Goal: Information Seeking & Learning: Understand process/instructions

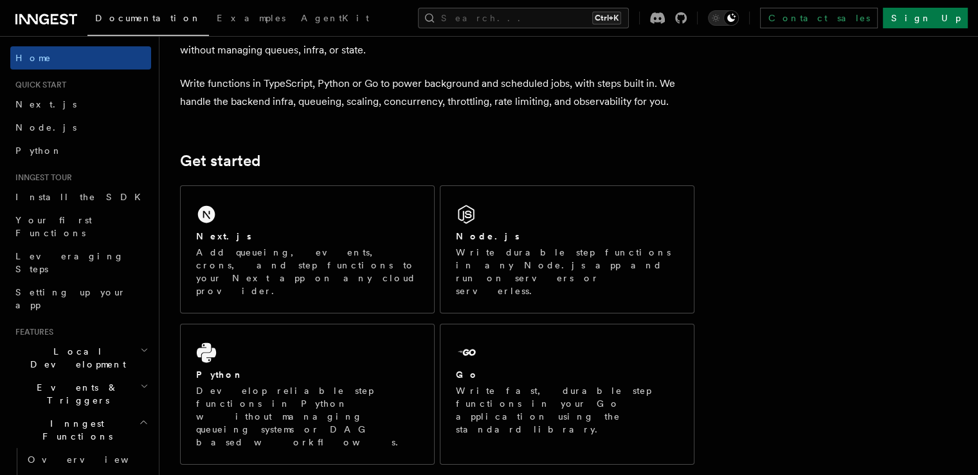
scroll to position [85, 0]
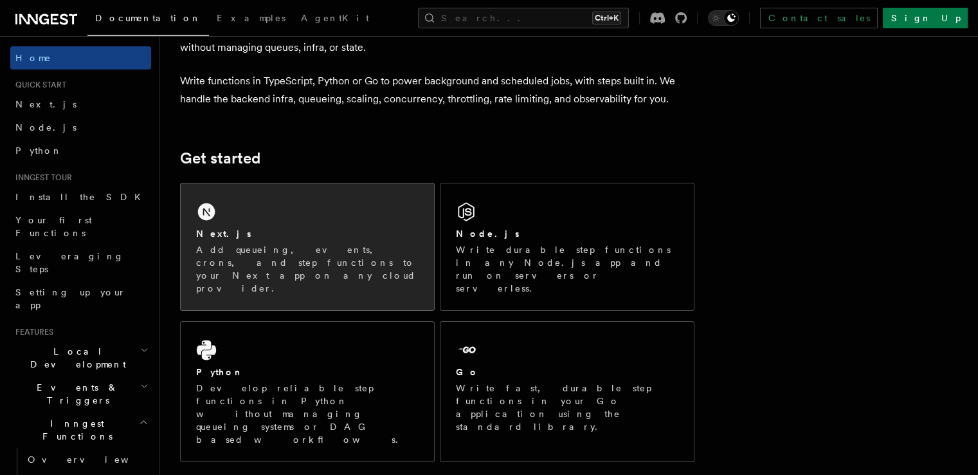
click at [329, 230] on div "Next.js" at bounding box center [307, 234] width 222 height 14
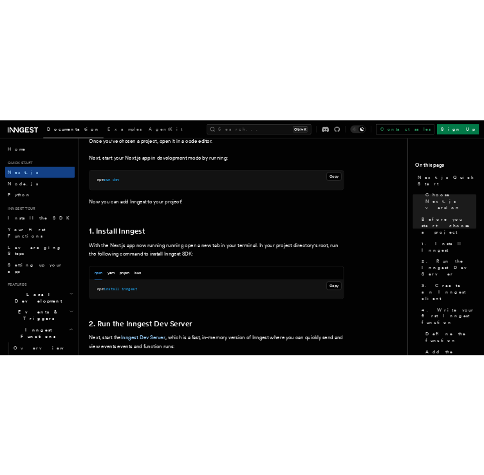
scroll to position [553, 0]
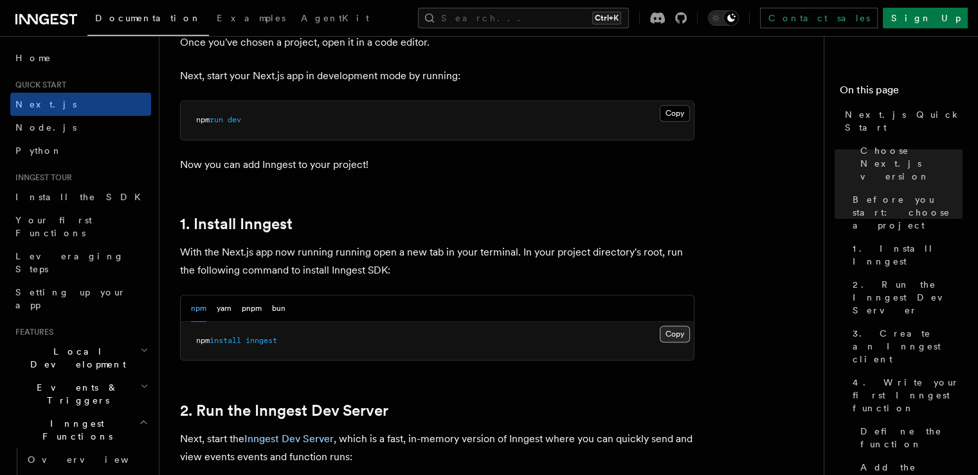
click at [671, 327] on button "Copy Copied" at bounding box center [675, 333] width 30 height 17
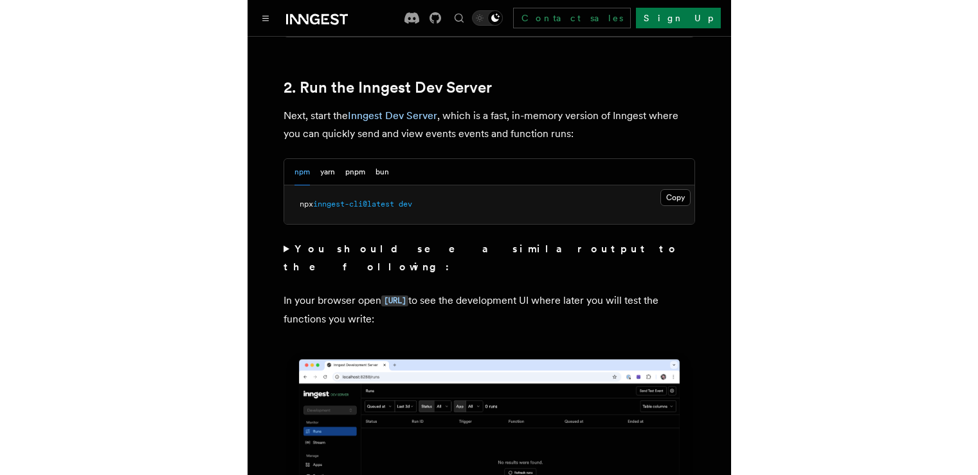
scroll to position [934, 0]
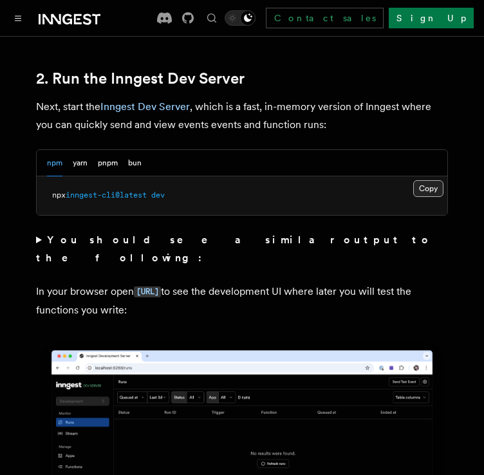
click at [414, 180] on button "Copy Copied" at bounding box center [428, 188] width 30 height 17
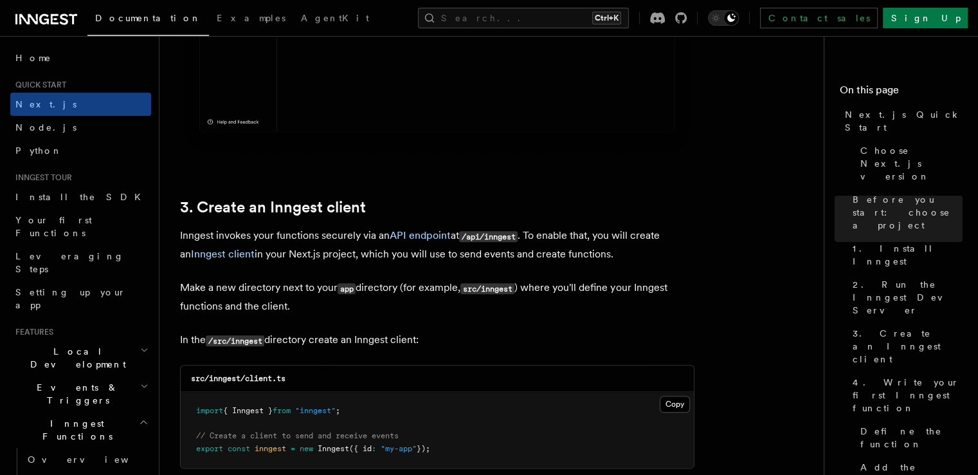
scroll to position [1373, 0]
drag, startPoint x: 210, startPoint y: 379, endPoint x: 307, endPoint y: 377, distance: 97.1
click at [307, 377] on div "src/inngest/client.ts" at bounding box center [437, 378] width 513 height 26
copy code "inngest/client.ts"
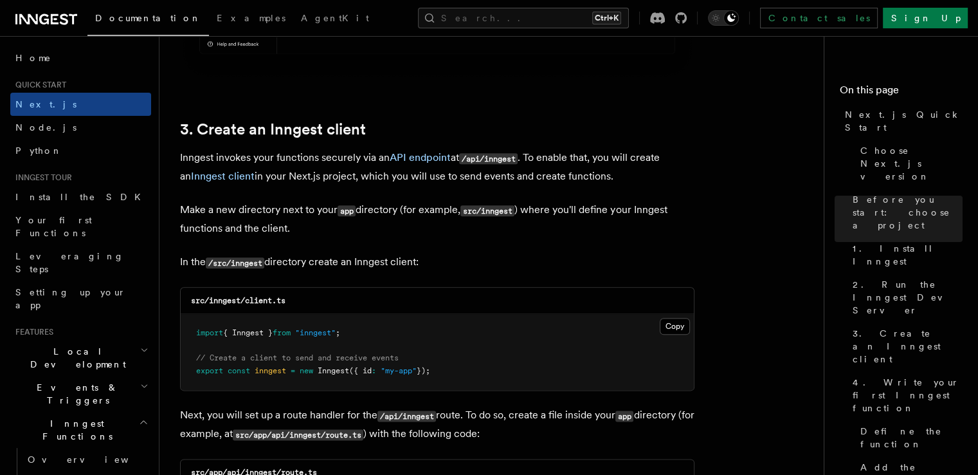
scroll to position [1453, 0]
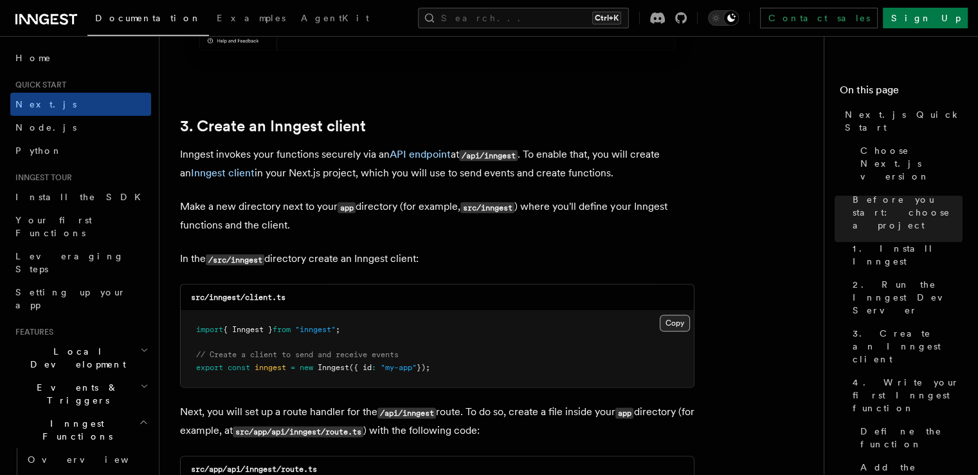
click at [684, 325] on button "Copy Copied" at bounding box center [675, 322] width 30 height 17
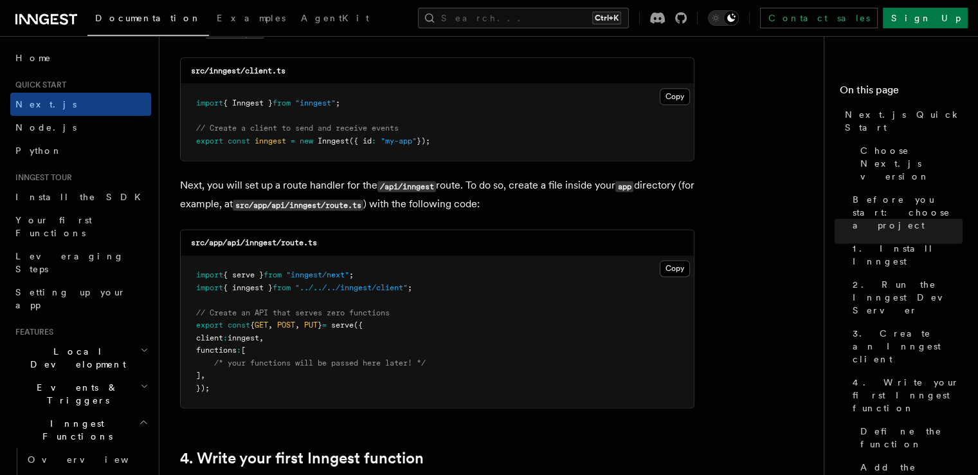
scroll to position [1684, 0]
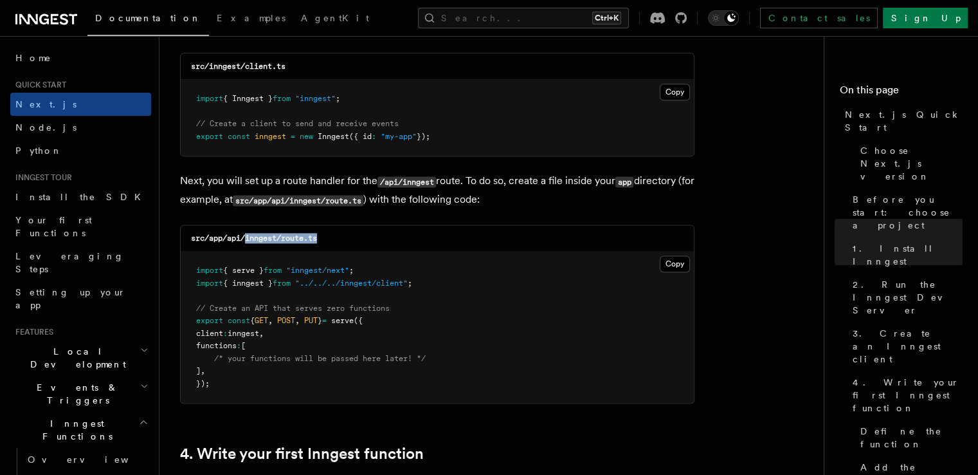
drag, startPoint x: 244, startPoint y: 240, endPoint x: 332, endPoint y: 239, distance: 88.1
click at [332, 239] on div "src/app/api/inngest/route.ts" at bounding box center [437, 238] width 513 height 26
copy code "inngest/route.ts"
click at [399, 62] on div "src/inngest/client.ts" at bounding box center [437, 66] width 513 height 26
click at [408, 8] on div "Search... Ctrl+K Contact sales Sign Up" at bounding box center [688, 18] width 560 height 21
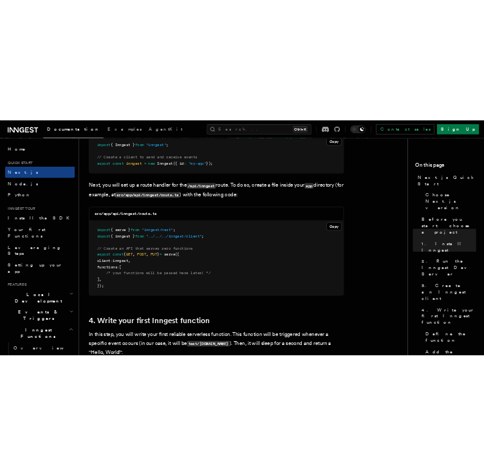
scroll to position [1735, 0]
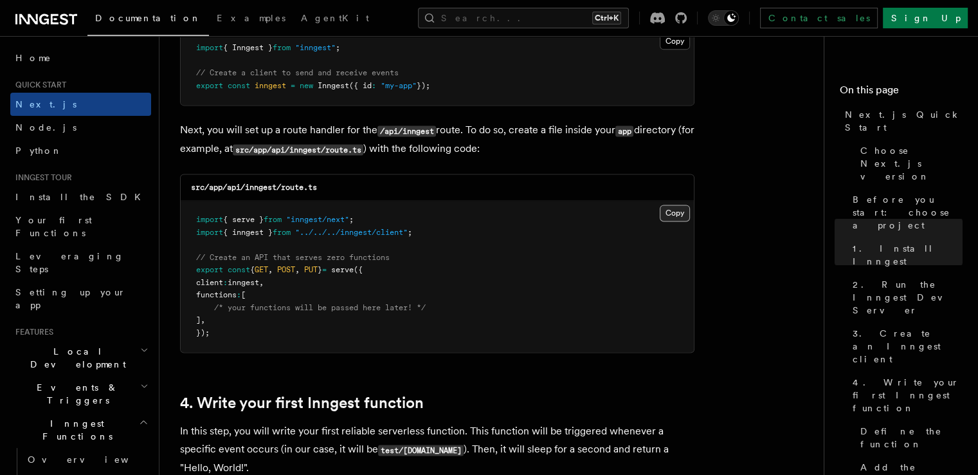
click at [676, 210] on button "Copy Copied" at bounding box center [675, 212] width 30 height 17
click at [377, 29] on div "Documentation Examples AgentKit Search... Ctrl+K Contact sales Sign Up" at bounding box center [489, 18] width 978 height 36
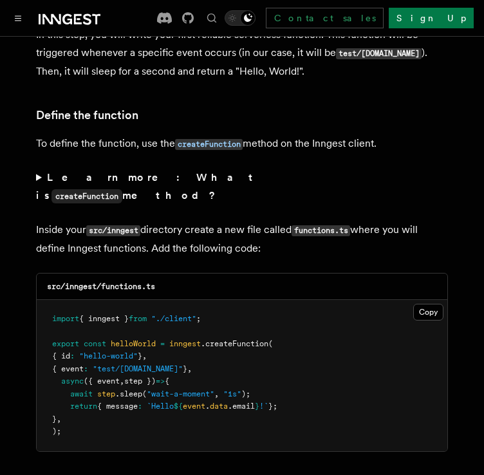
scroll to position [2170, 0]
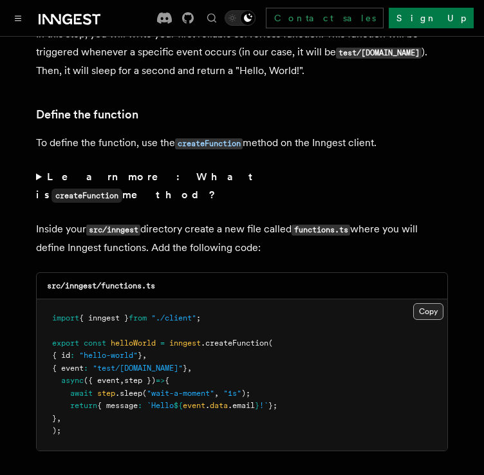
click at [422, 303] on button "Copy Copied" at bounding box center [428, 311] width 30 height 17
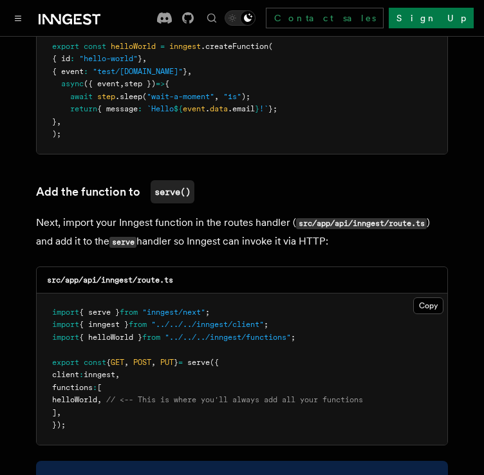
scroll to position [2468, 0]
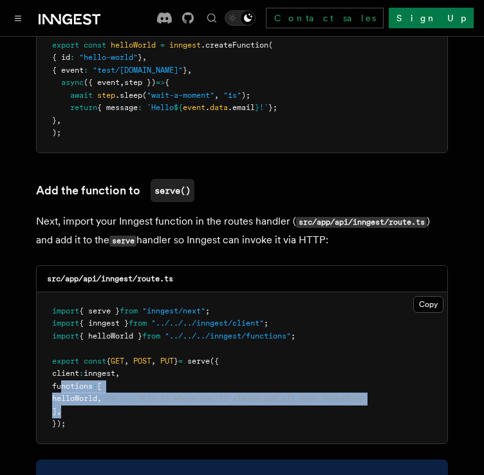
drag, startPoint x: 60, startPoint y: 332, endPoint x: 89, endPoint y: 356, distance: 37.5
click at [89, 356] on pre "import { serve } from "inngest/next" ; import { inngest } from "../../../innges…" at bounding box center [242, 367] width 410 height 151
copy code "functions : [ helloWorld , // <-- This is where you'll always add all your func…"
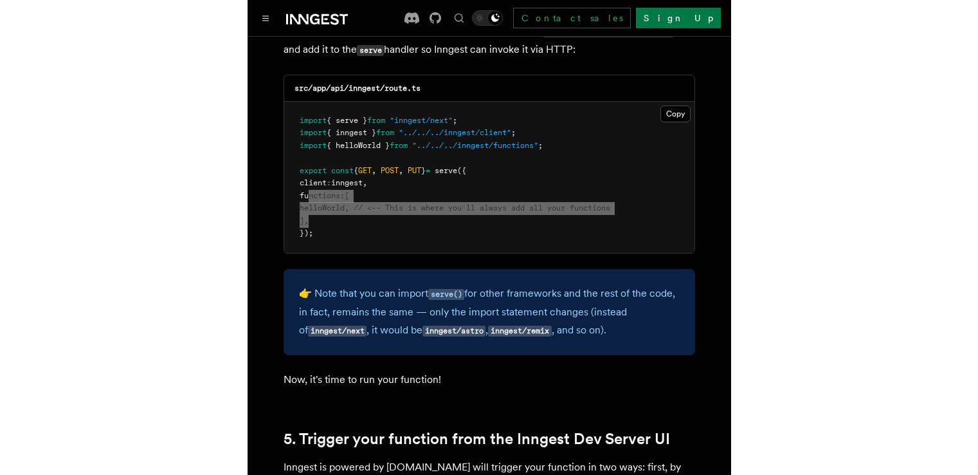
scroll to position [2670, 0]
